Goal: Task Accomplishment & Management: Use online tool/utility

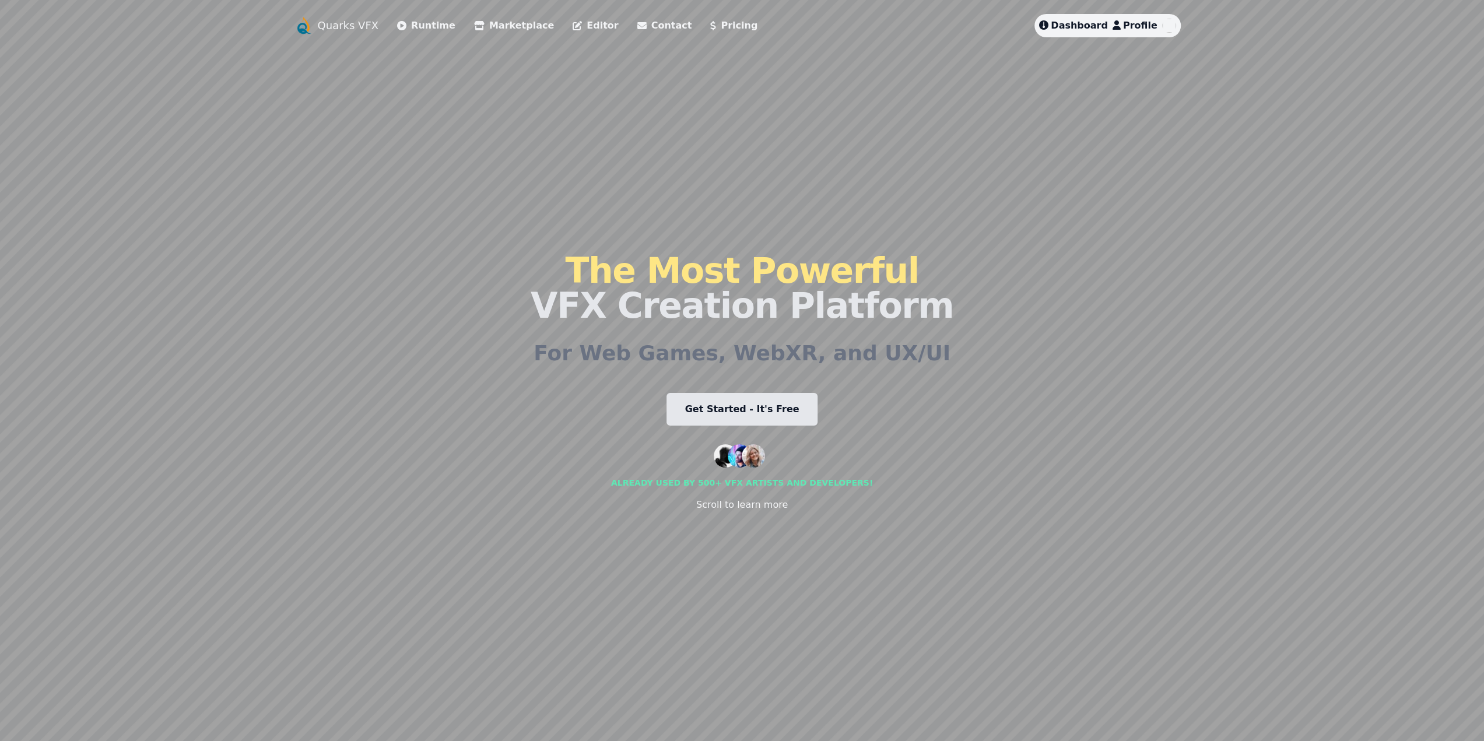
click at [1079, 19] on link "Dashboard" at bounding box center [1073, 26] width 69 height 14
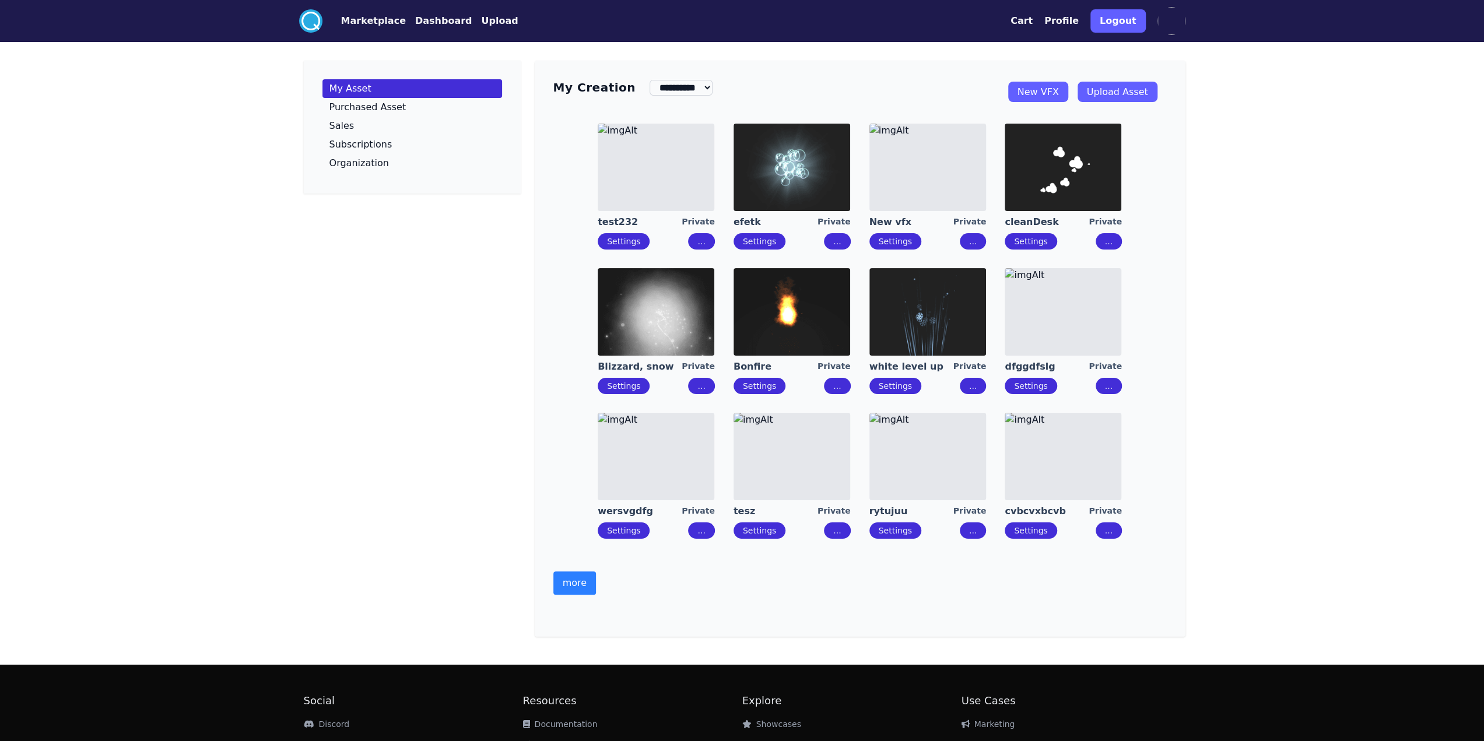
click at [569, 589] on button "more" at bounding box center [574, 582] width 43 height 23
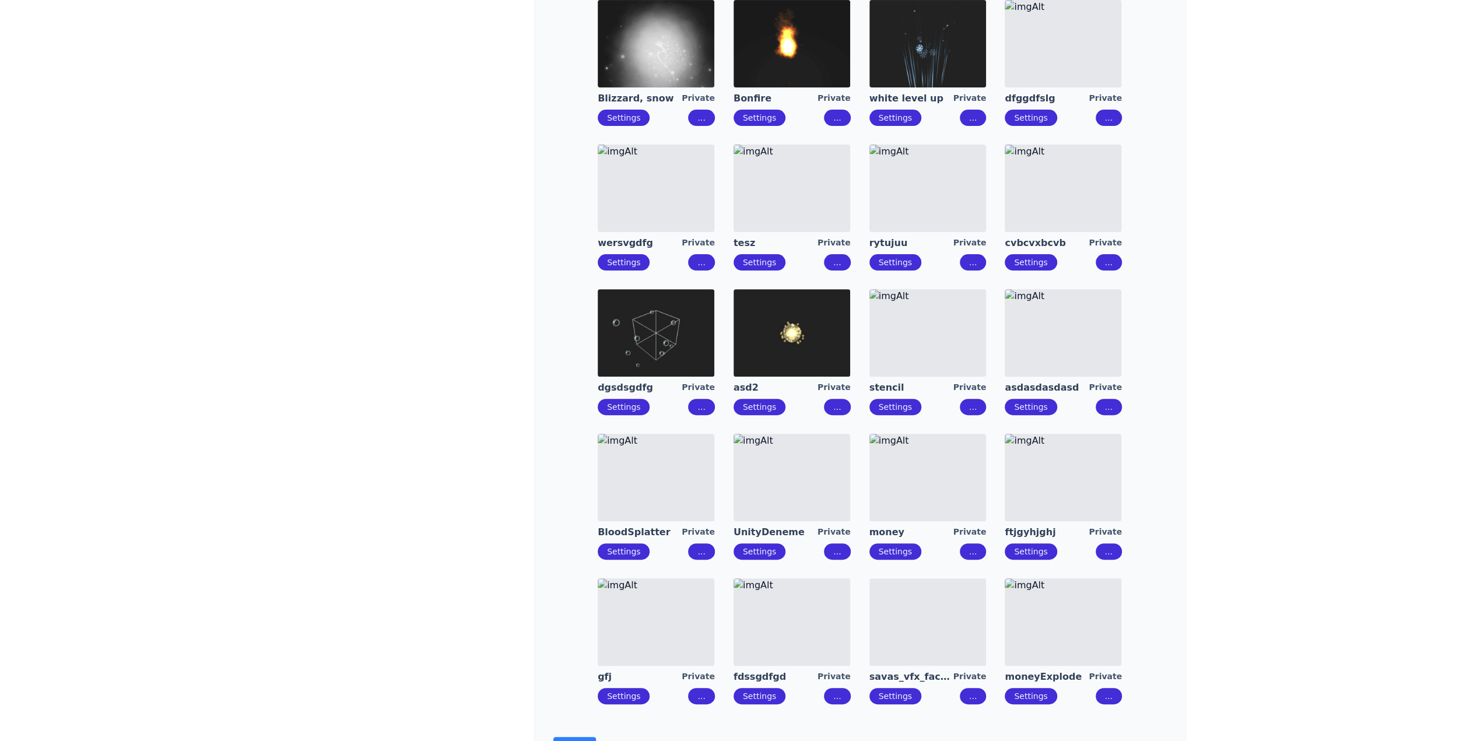
scroll to position [350, 0]
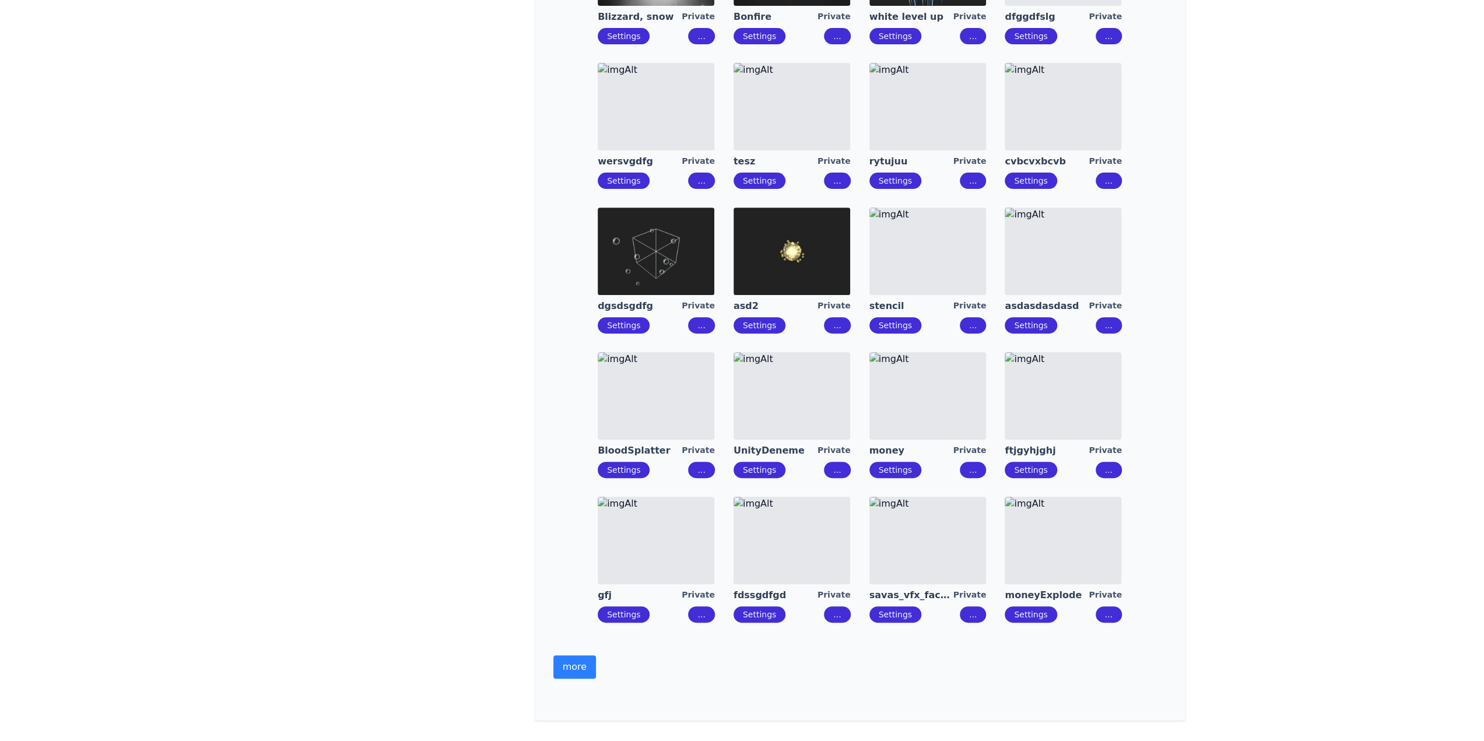
click at [568, 666] on button "more" at bounding box center [574, 666] width 43 height 23
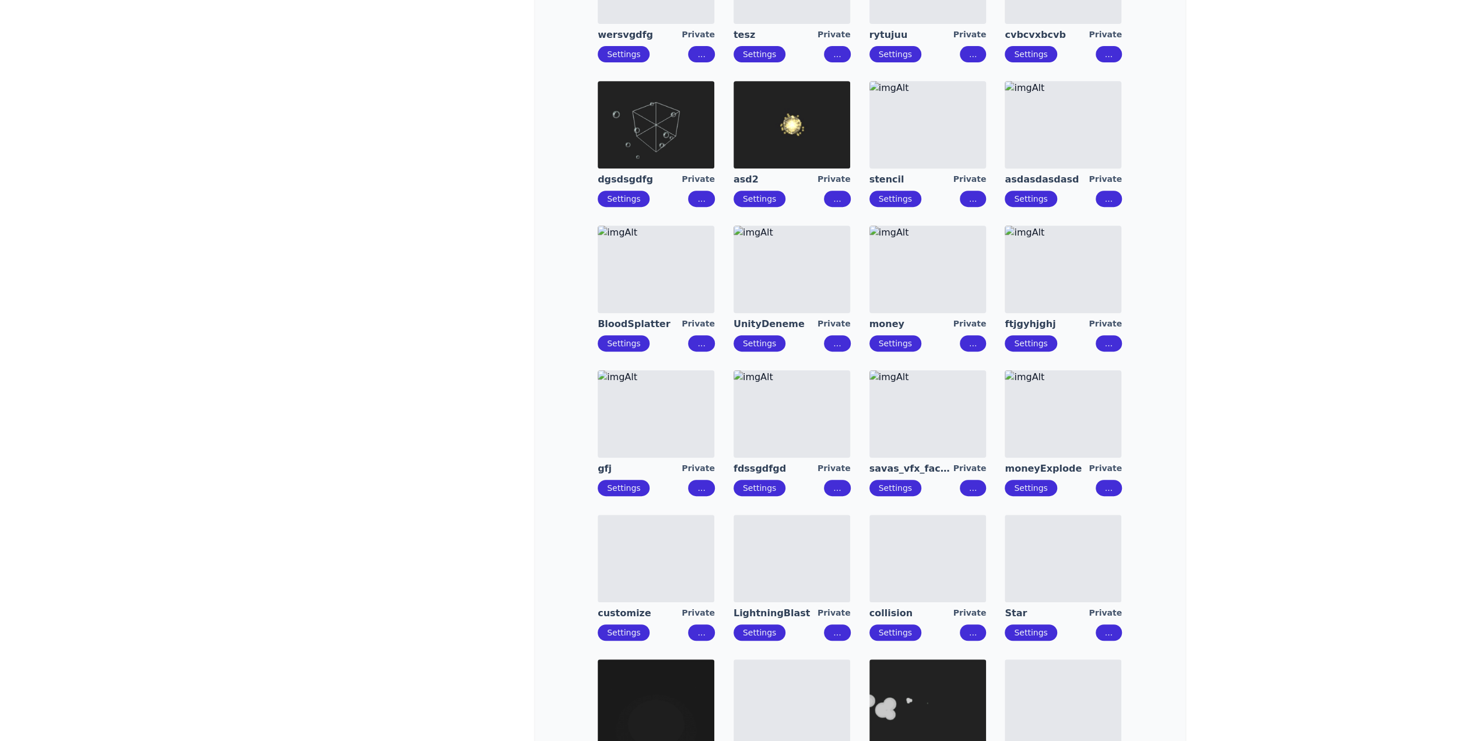
scroll to position [583, 0]
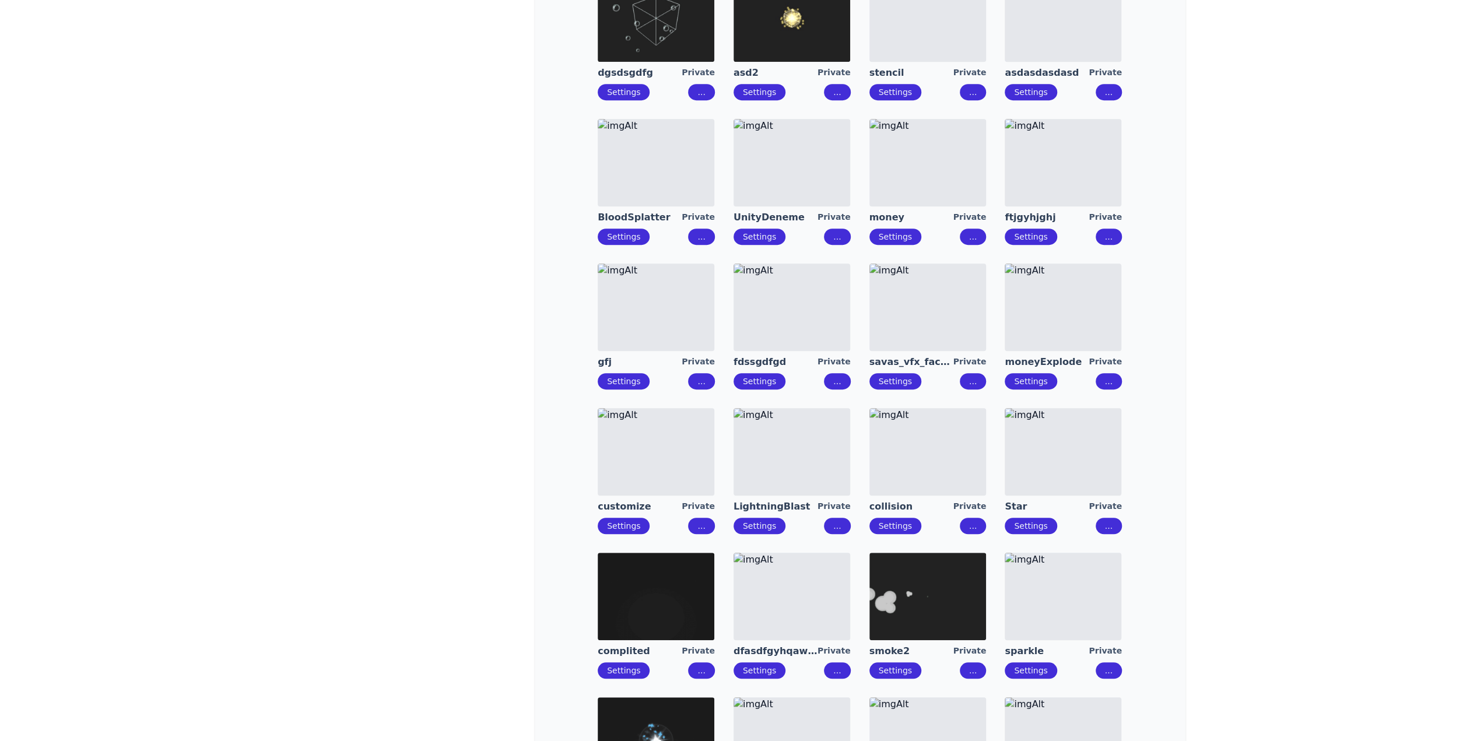
click at [912, 340] on img at bounding box center [927, 307] width 117 height 87
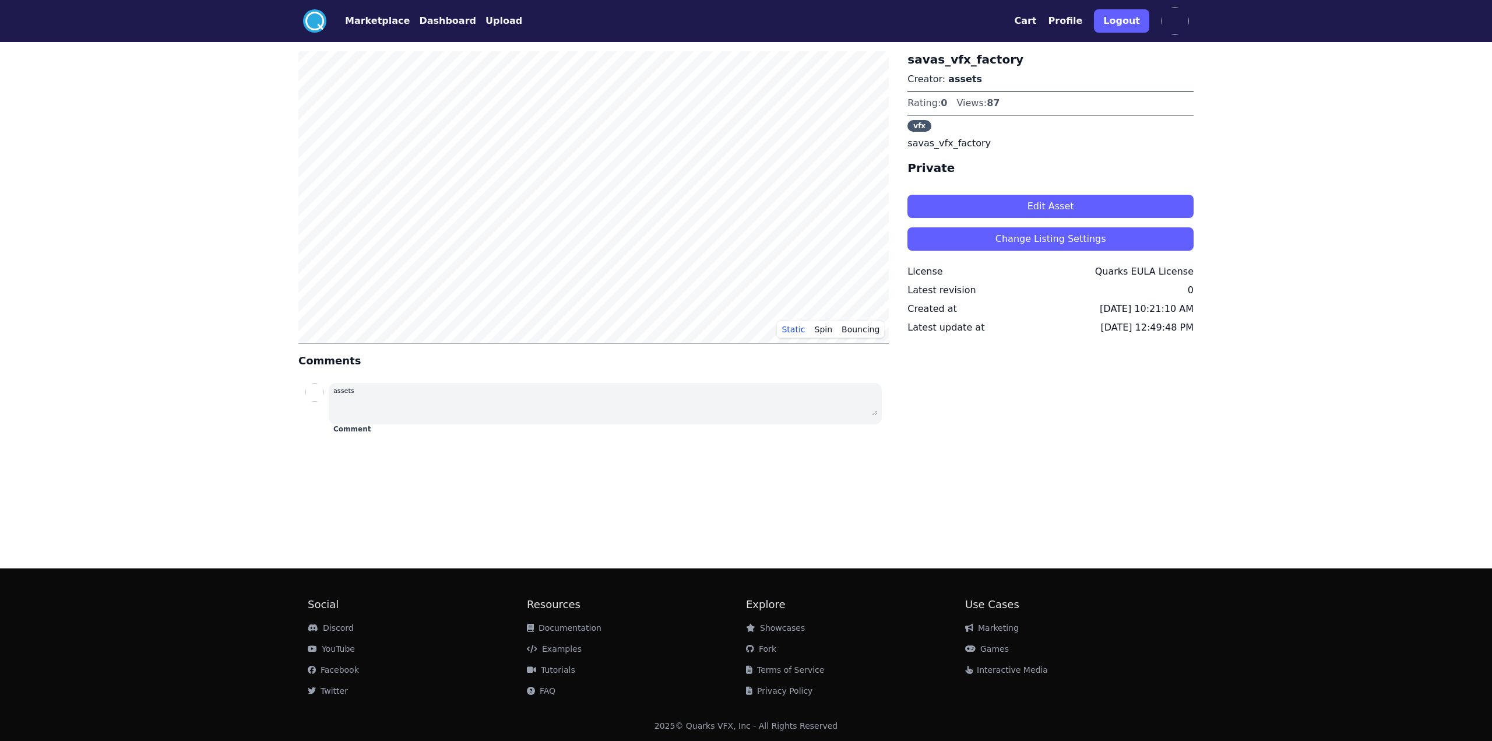
click at [1014, 203] on button "Edit Asset" at bounding box center [1051, 206] width 286 height 23
